Goal: Complete application form

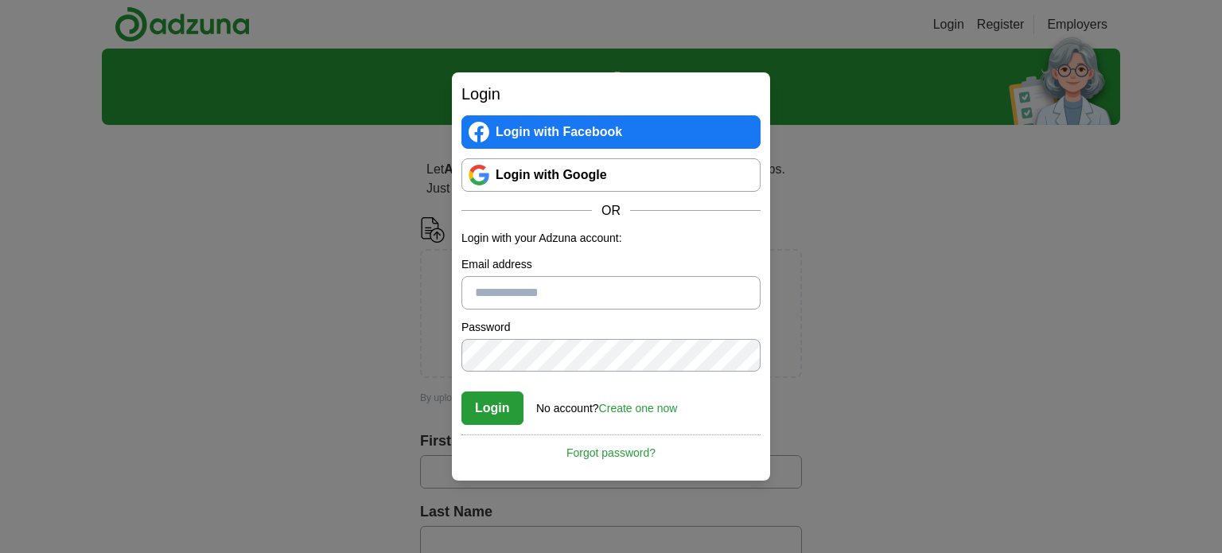
click at [502, 168] on link "Login with Google" at bounding box center [611, 174] width 299 height 33
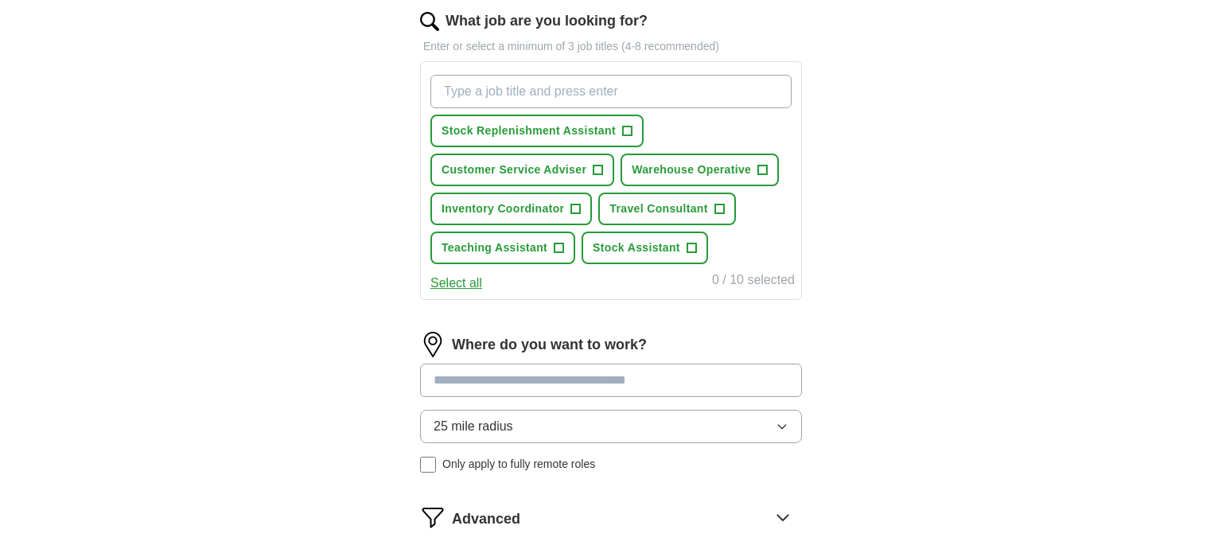
scroll to position [788, 0]
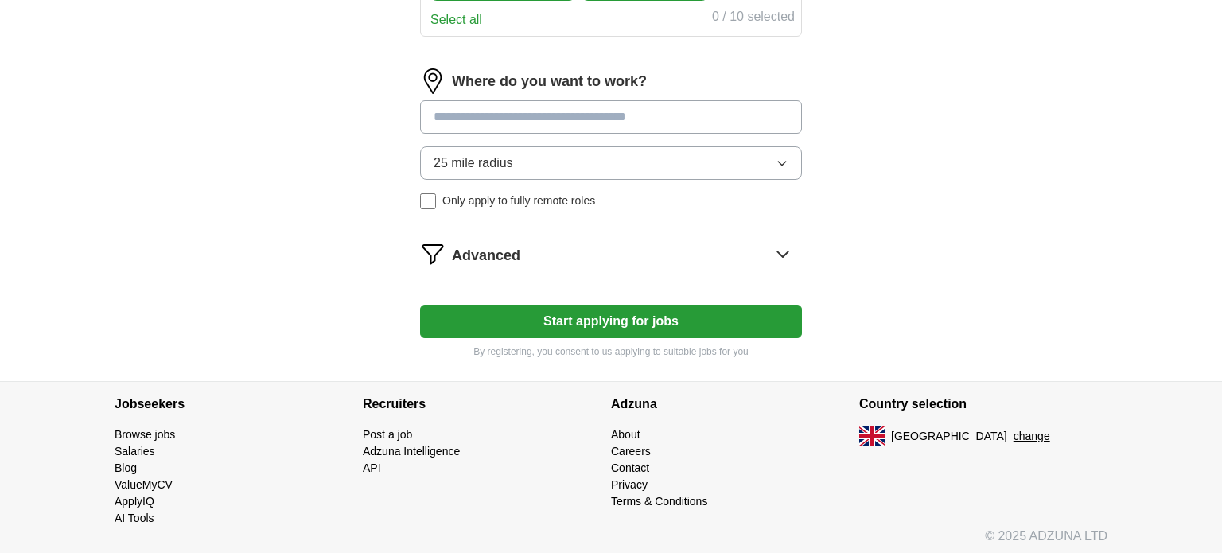
click at [676, 324] on button "Start applying for jobs" at bounding box center [611, 321] width 382 height 33
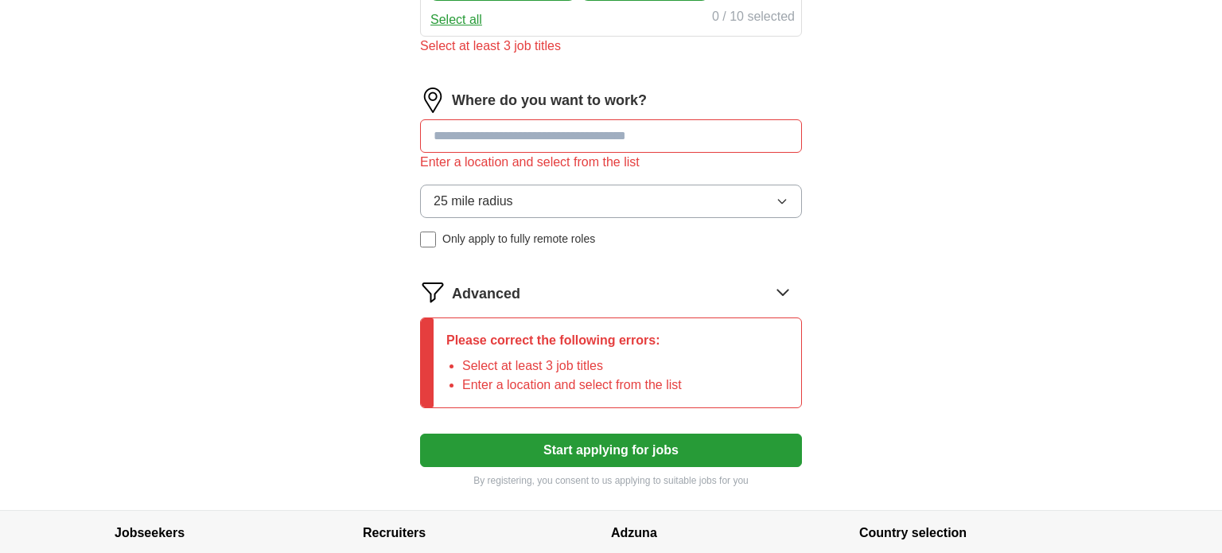
click at [625, 200] on button "25 mile radius" at bounding box center [611, 201] width 382 height 33
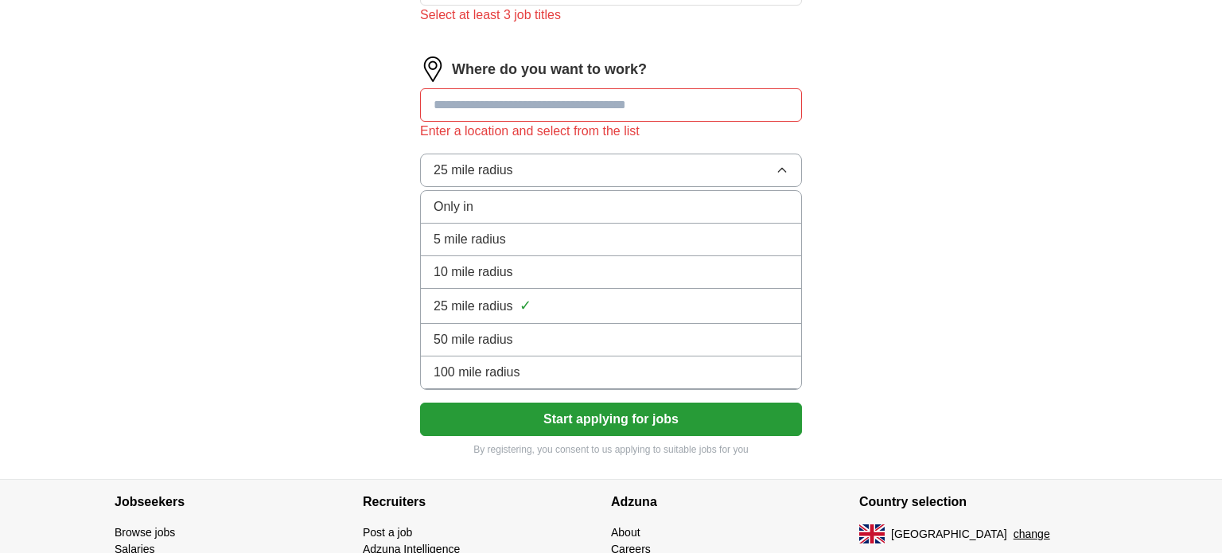
scroll to position [818, 0]
click at [637, 234] on div "5 mile radius" at bounding box center [611, 240] width 355 height 19
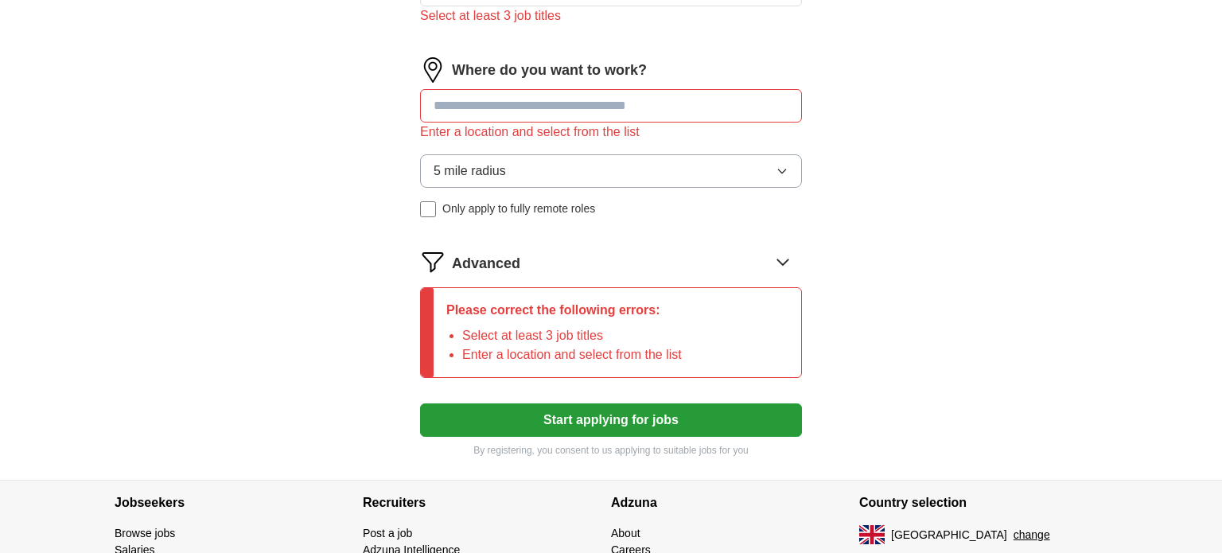
click at [559, 162] on button "5 mile radius" at bounding box center [611, 170] width 382 height 33
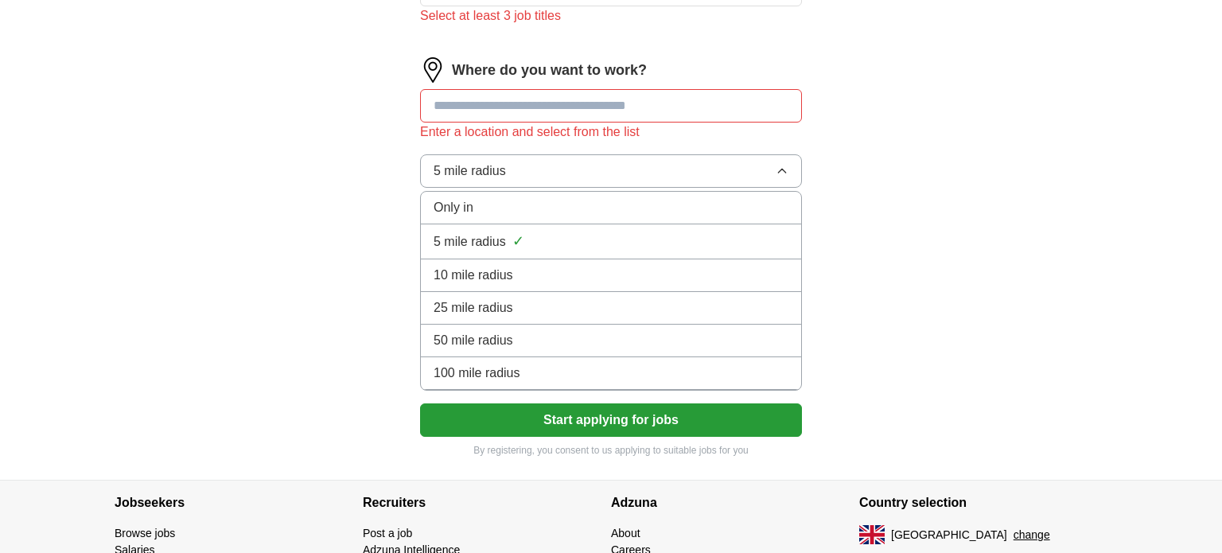
click at [587, 207] on div "Only in" at bounding box center [611, 207] width 355 height 19
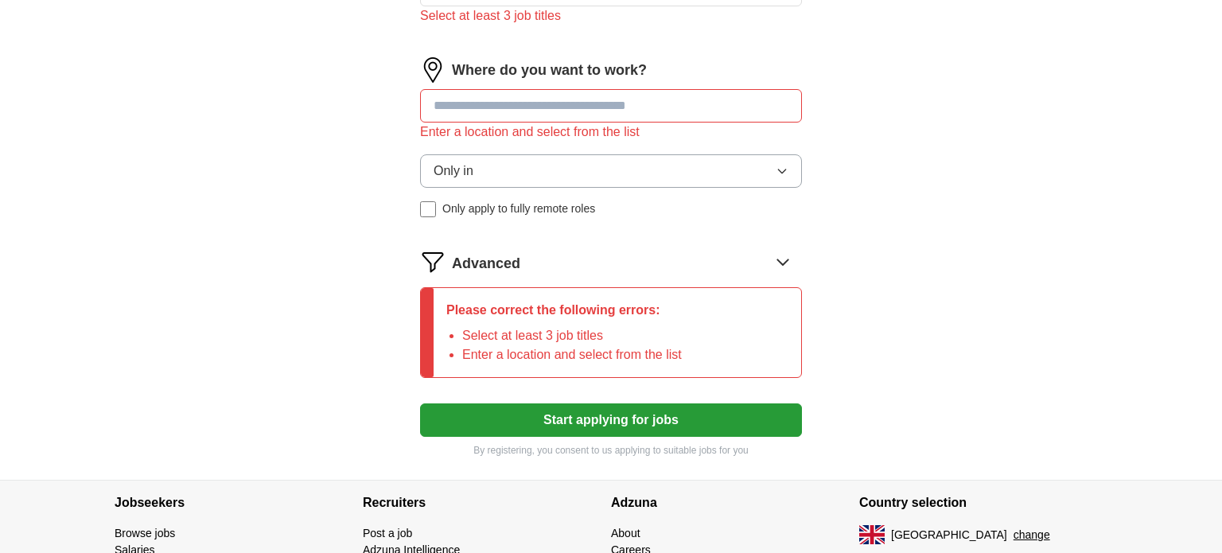
click at [677, 427] on button "Start applying for jobs" at bounding box center [611, 419] width 382 height 33
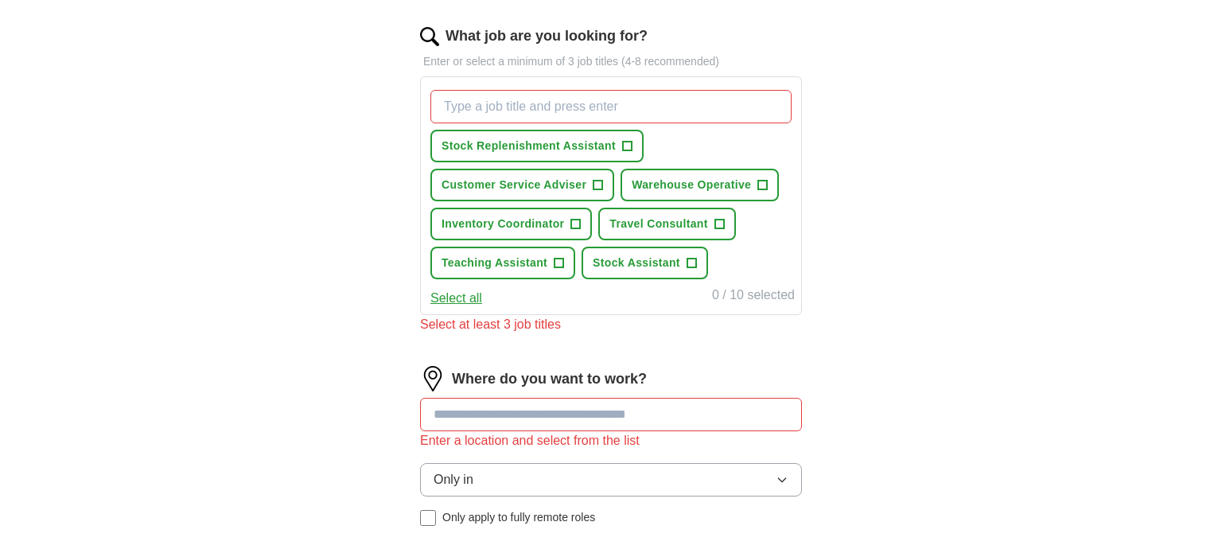
scroll to position [507, 0]
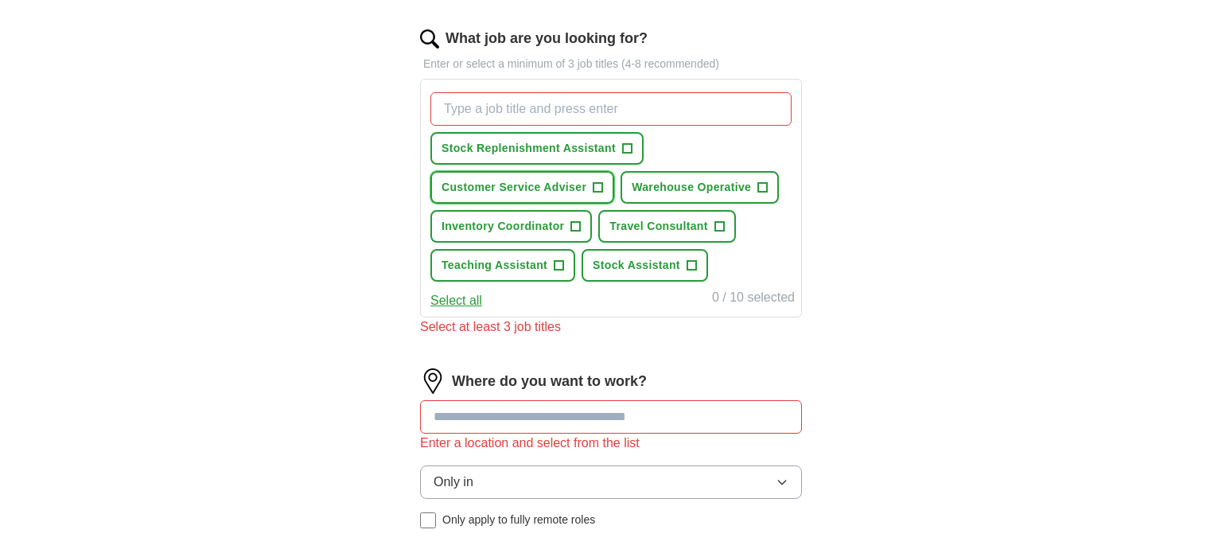
click at [594, 189] on span "+" at bounding box center [599, 187] width 10 height 13
click at [579, 150] on span "Stock Replenishment Assistant" at bounding box center [529, 148] width 174 height 17
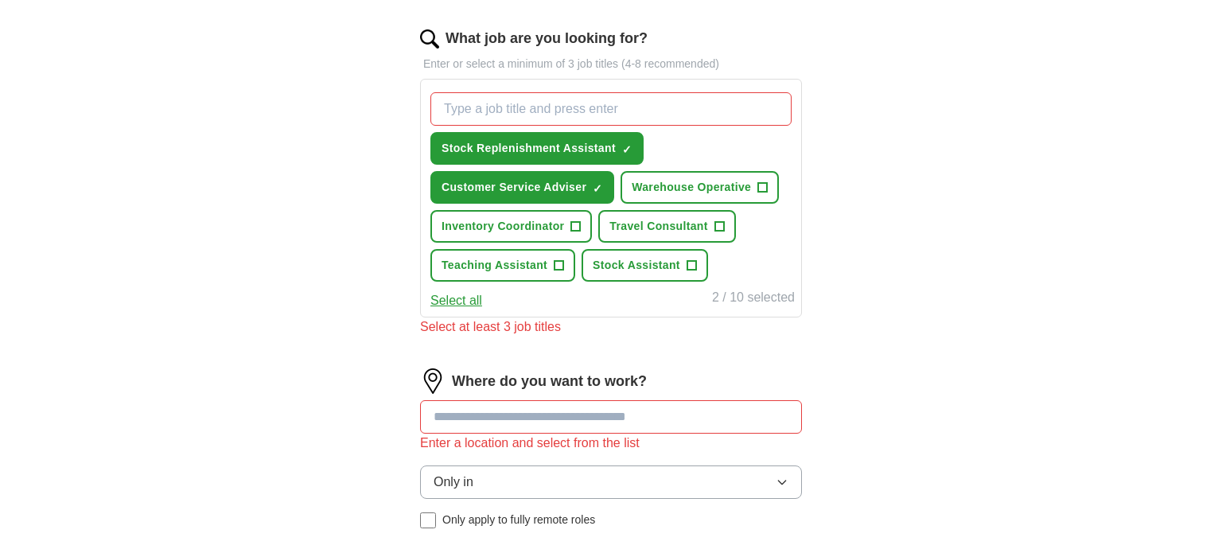
click at [559, 264] on span "+" at bounding box center [560, 265] width 10 height 13
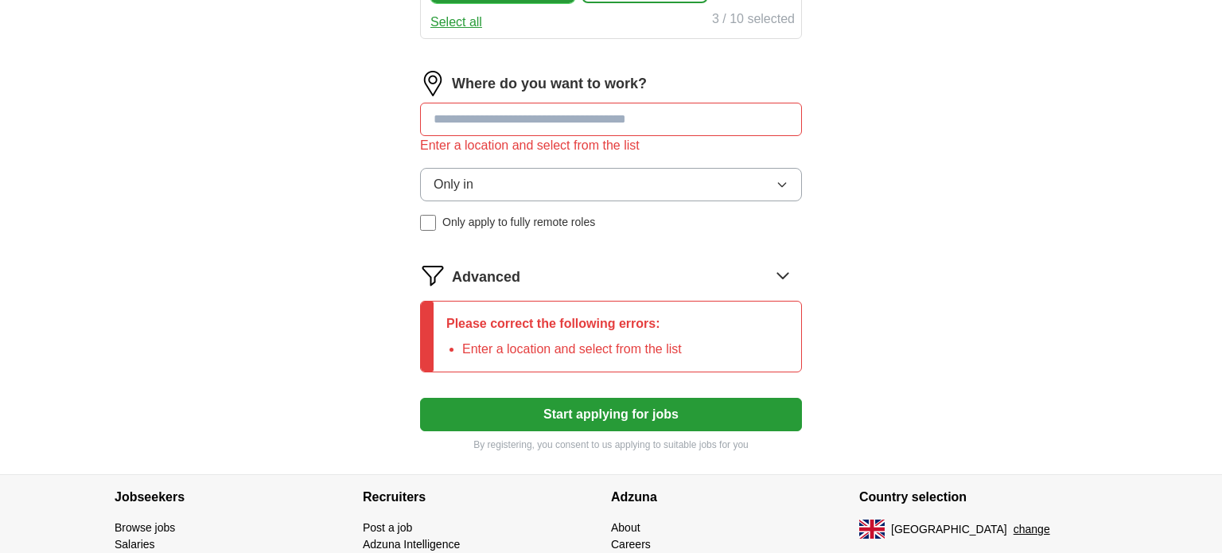
scroll to position [780, 0]
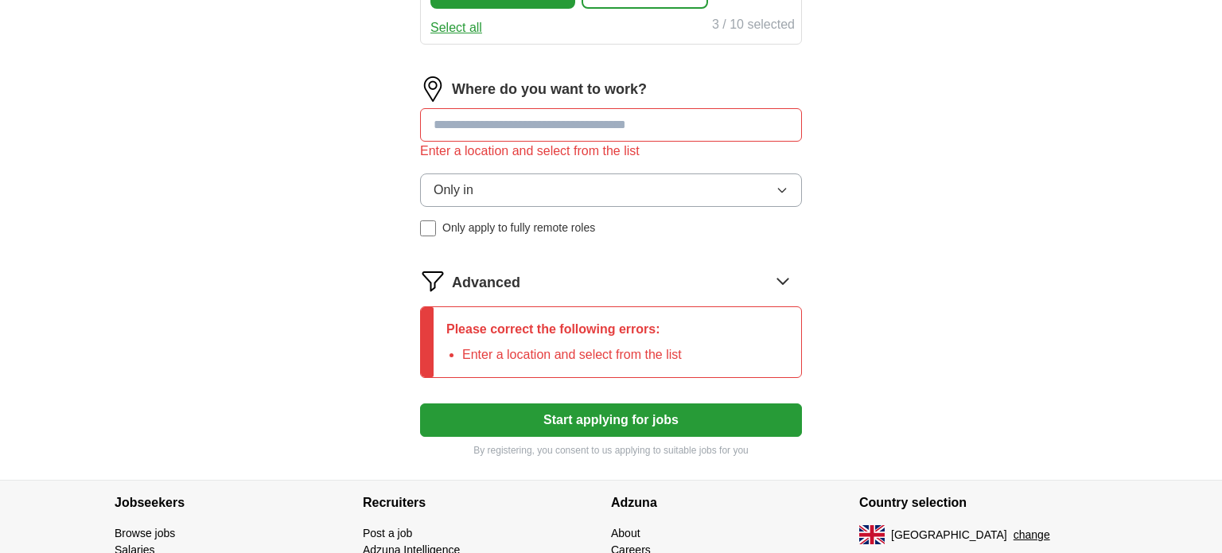
click at [667, 121] on input at bounding box center [611, 124] width 382 height 33
click at [668, 124] on input at bounding box center [611, 124] width 382 height 33
click at [665, 121] on input at bounding box center [611, 124] width 382 height 33
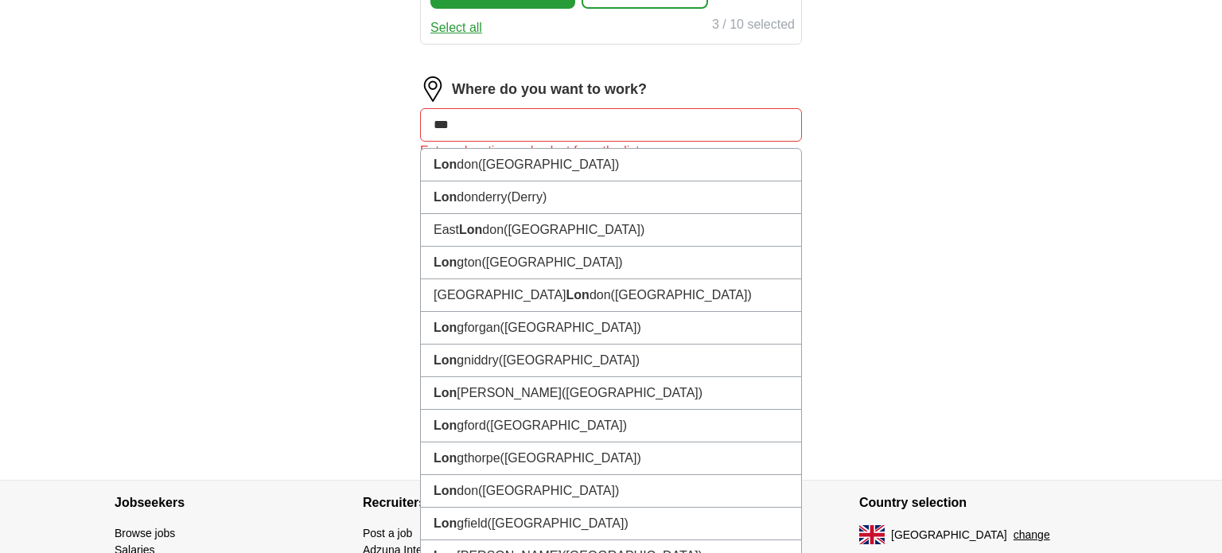
type input "****"
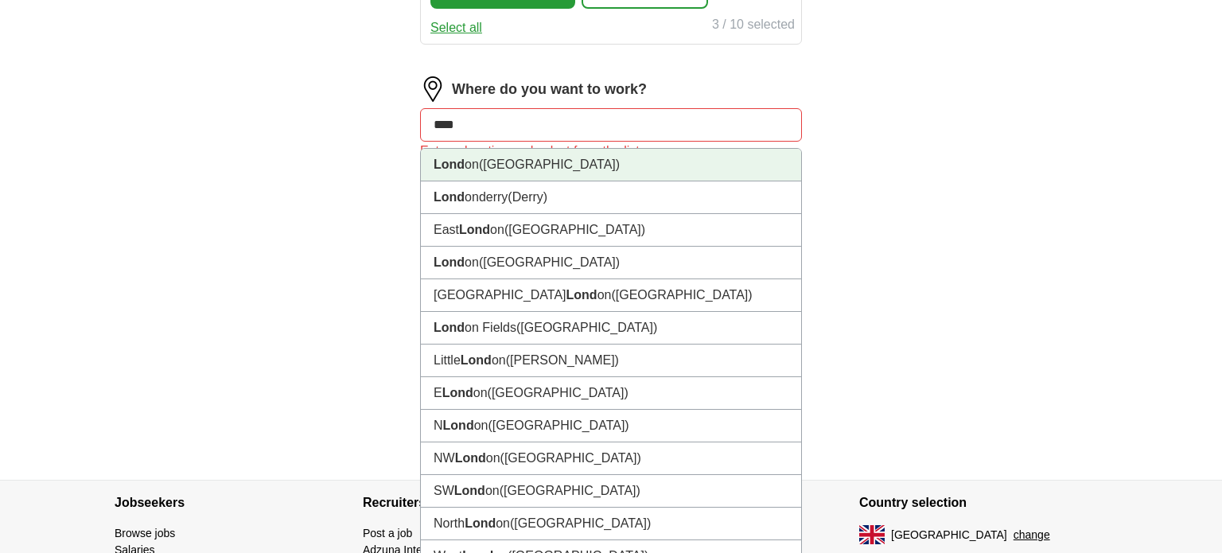
click at [675, 171] on li "Lond on ([GEOGRAPHIC_DATA])" at bounding box center [611, 165] width 380 height 33
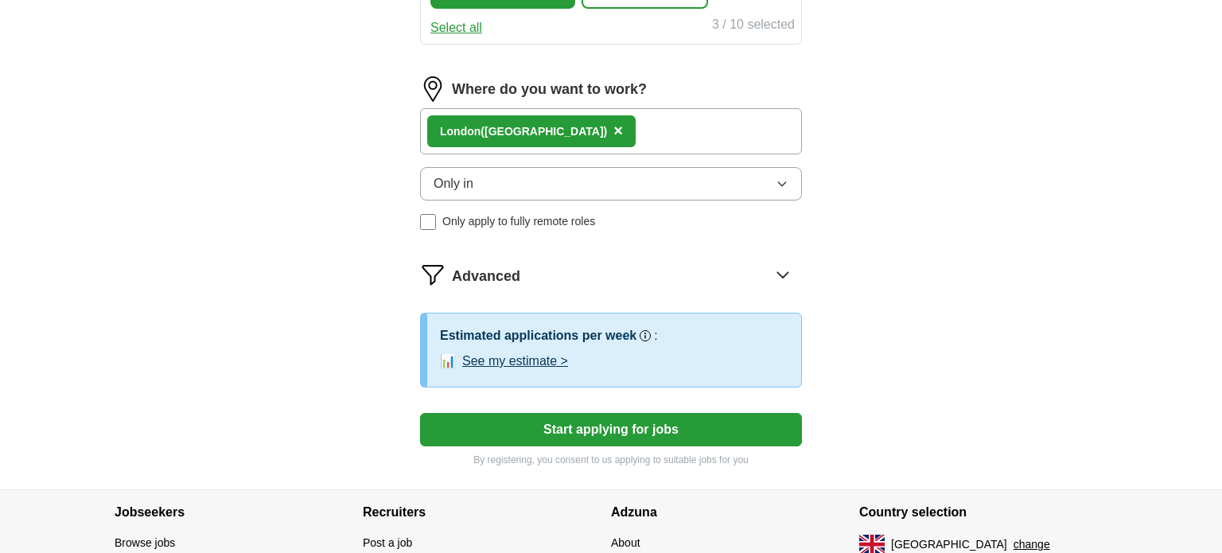
click at [551, 431] on button "Start applying for jobs" at bounding box center [611, 429] width 382 height 33
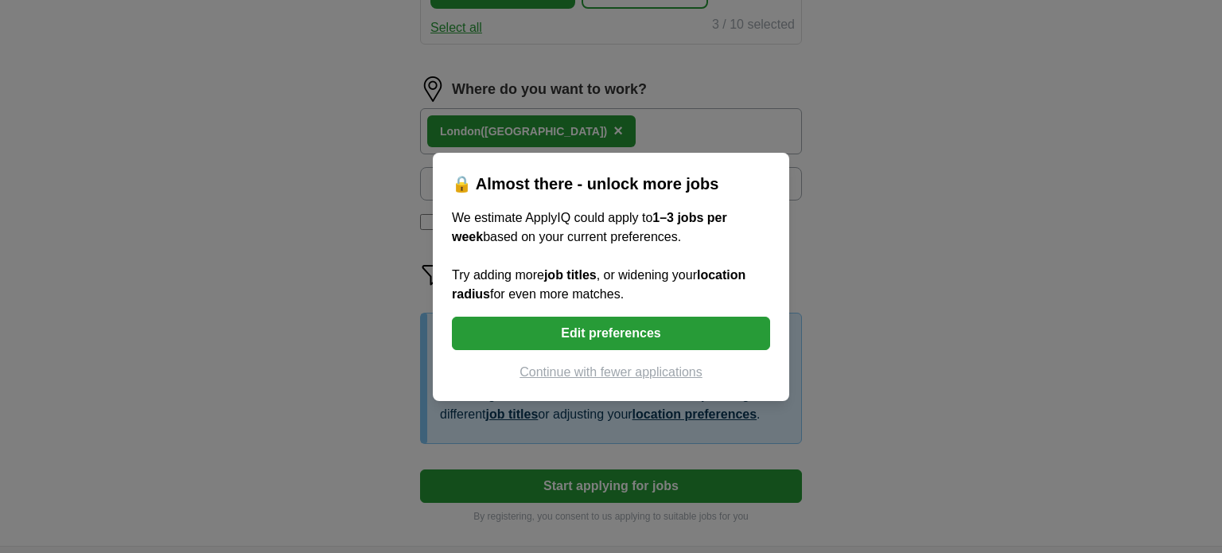
click at [672, 377] on button "Continue with fewer applications" at bounding box center [611, 372] width 318 height 19
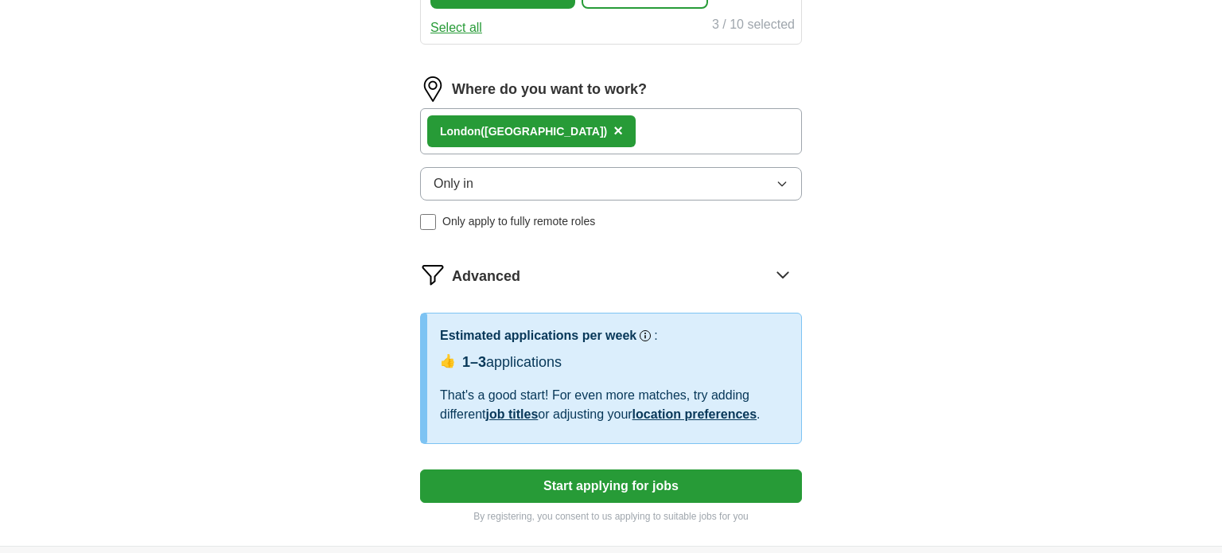
select select "**"
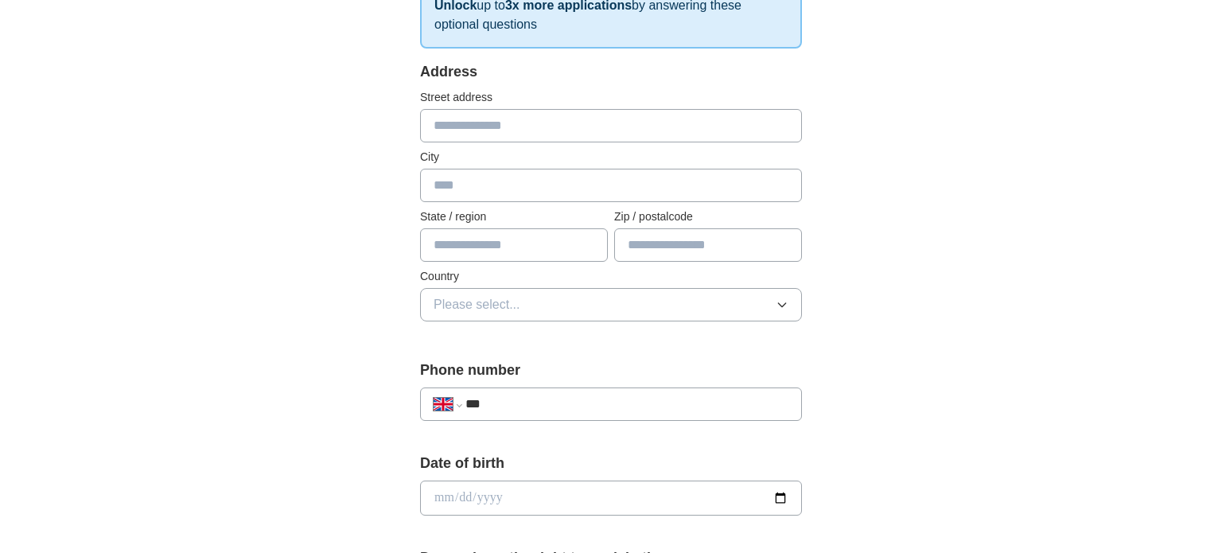
scroll to position [0, 0]
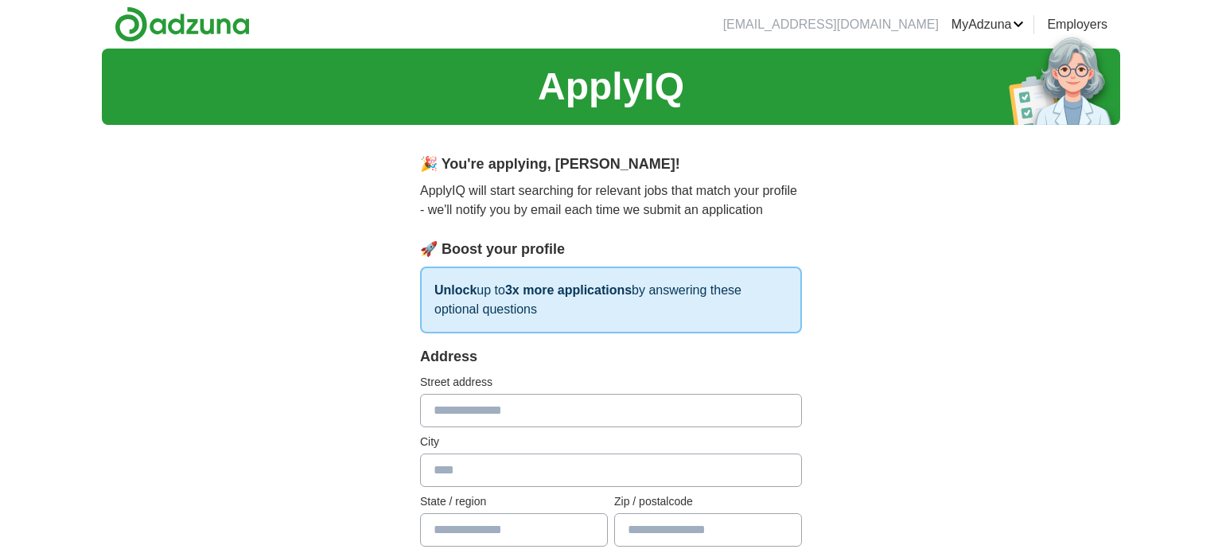
click at [746, 401] on input "text" at bounding box center [611, 410] width 382 height 33
